Goal: Find specific page/section: Find specific page/section

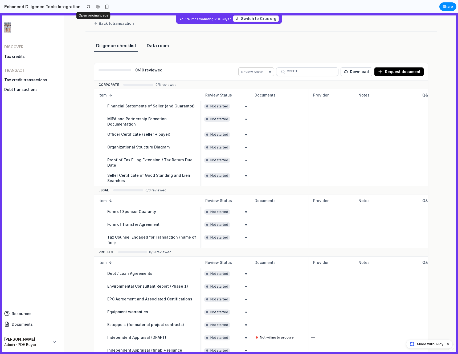
click at [94, 8] on div at bounding box center [98, 7] width 8 height 8
click at [56, 7] on h2 "Enhanced Diligence Tools Integration" at bounding box center [41, 6] width 78 height 6
